Goal: Transaction & Acquisition: Subscribe to service/newsletter

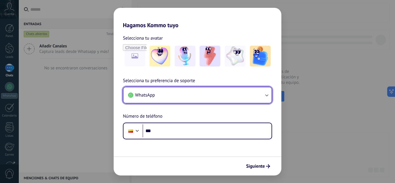
click at [268, 96] on icon "button" at bounding box center [266, 96] width 3 height 2
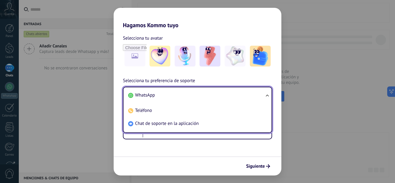
click at [210, 94] on li "WhatsApp" at bounding box center [196, 95] width 141 height 13
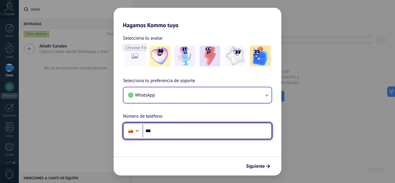
click at [174, 130] on input "***" at bounding box center [207, 130] width 129 height 13
type input "**********"
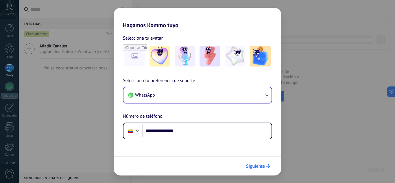
click at [253, 165] on span "Siguiente" at bounding box center [255, 166] width 19 height 4
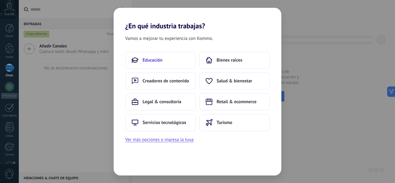
click at [154, 58] on span "Educación" at bounding box center [153, 60] width 20 height 6
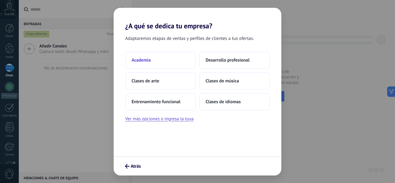
click at [145, 59] on span "Academia" at bounding box center [141, 60] width 19 height 6
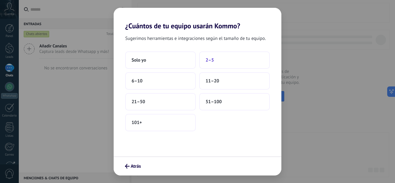
click at [212, 61] on span "2–5" at bounding box center [210, 60] width 8 height 6
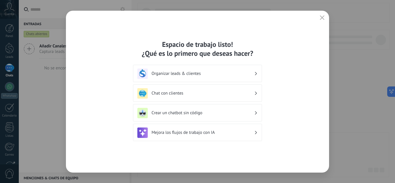
click at [255, 75] on icon at bounding box center [256, 73] width 2 height 3
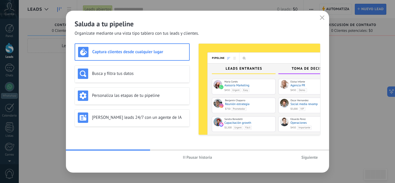
click at [323, 19] on icon "button" at bounding box center [322, 17] width 5 height 5
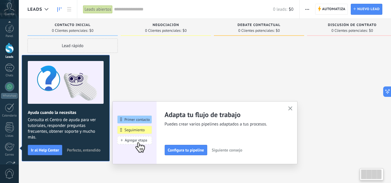
scroll to position [58, 0]
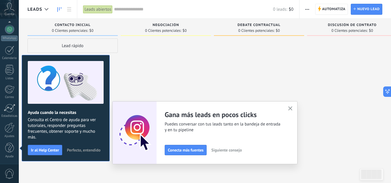
click at [292, 108] on use "button" at bounding box center [290, 108] width 4 height 4
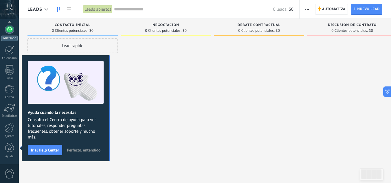
click at [11, 28] on div at bounding box center [9, 29] width 9 height 9
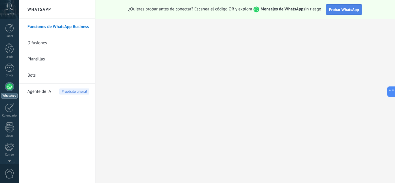
click at [336, 9] on span "Probar WhatsApp" at bounding box center [344, 9] width 30 height 5
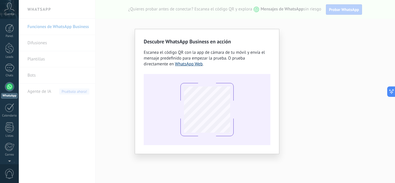
click at [182, 64] on link "WhatsApp Web" at bounding box center [189, 63] width 28 height 5
click at [185, 64] on link "WhatsApp Web" at bounding box center [189, 63] width 28 height 5
click at [13, 13] on span "Cuenta" at bounding box center [10, 14] width 10 height 4
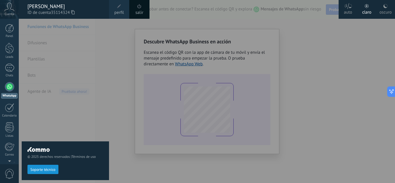
click at [118, 10] on span "perfil" at bounding box center [119, 13] width 10 height 6
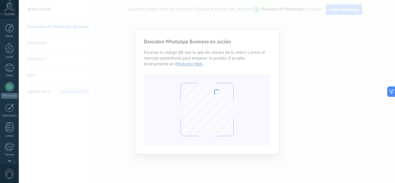
scroll to position [58, 0]
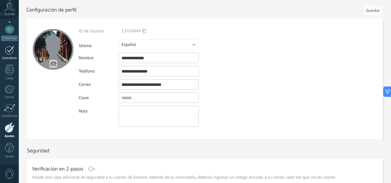
click at [11, 51] on div at bounding box center [9, 50] width 9 height 9
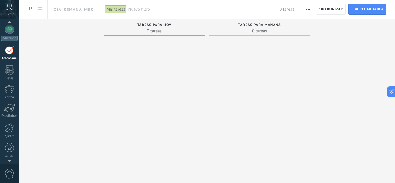
scroll to position [17, 0]
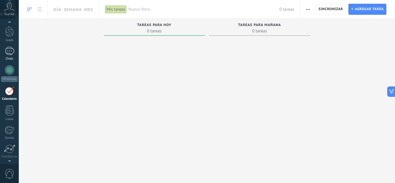
click at [12, 52] on div at bounding box center [9, 51] width 9 height 8
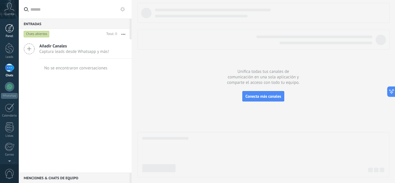
click at [9, 32] on div at bounding box center [9, 28] width 9 height 9
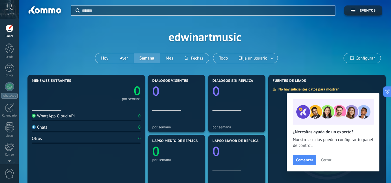
click at [357, 58] on span "Configurar" at bounding box center [364, 58] width 19 height 5
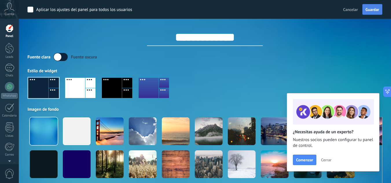
click at [374, 12] on button "Guardar" at bounding box center [372, 9] width 20 height 11
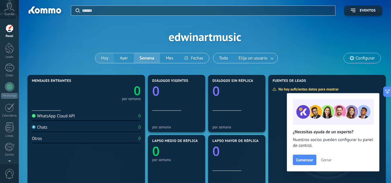
click at [103, 56] on button "Hoy" at bounding box center [104, 58] width 19 height 10
click at [266, 59] on span "Elija un usuario" at bounding box center [252, 58] width 31 height 8
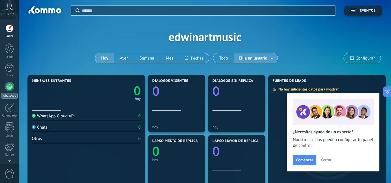
click at [6, 93] on div "WhatsApp" at bounding box center [9, 95] width 16 height 5
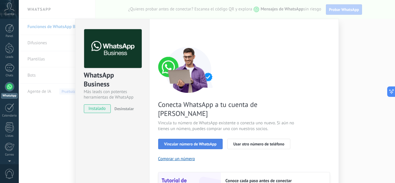
click at [192, 139] on button "Vincular número de WhatsApp" at bounding box center [190, 144] width 64 height 10
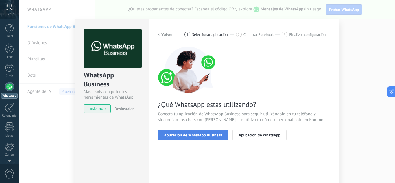
click at [201, 133] on span "Aplicación de WhatsApp Business" at bounding box center [193, 135] width 58 height 4
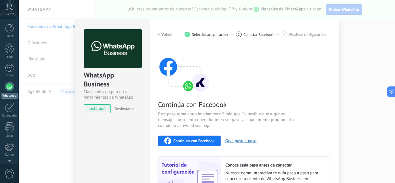
click at [193, 139] on span "Continuar con Facebook" at bounding box center [194, 141] width 41 height 4
click at [41, 43] on div "WhatsApp Business Más leads con potentes herramientas de WhatsApp instalado Des…" at bounding box center [207, 91] width 376 height 183
